Goal: Information Seeking & Learning: Learn about a topic

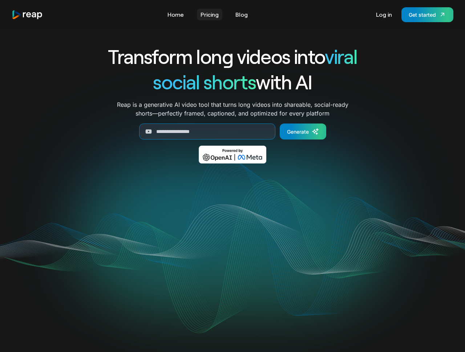
click at [213, 18] on link "Pricing" at bounding box center [209, 15] width 25 height 12
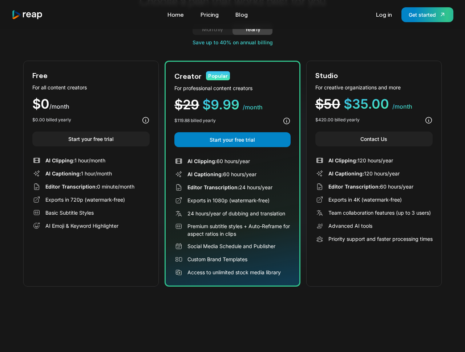
scroll to position [21, 0]
